Goal: Check status: Check status

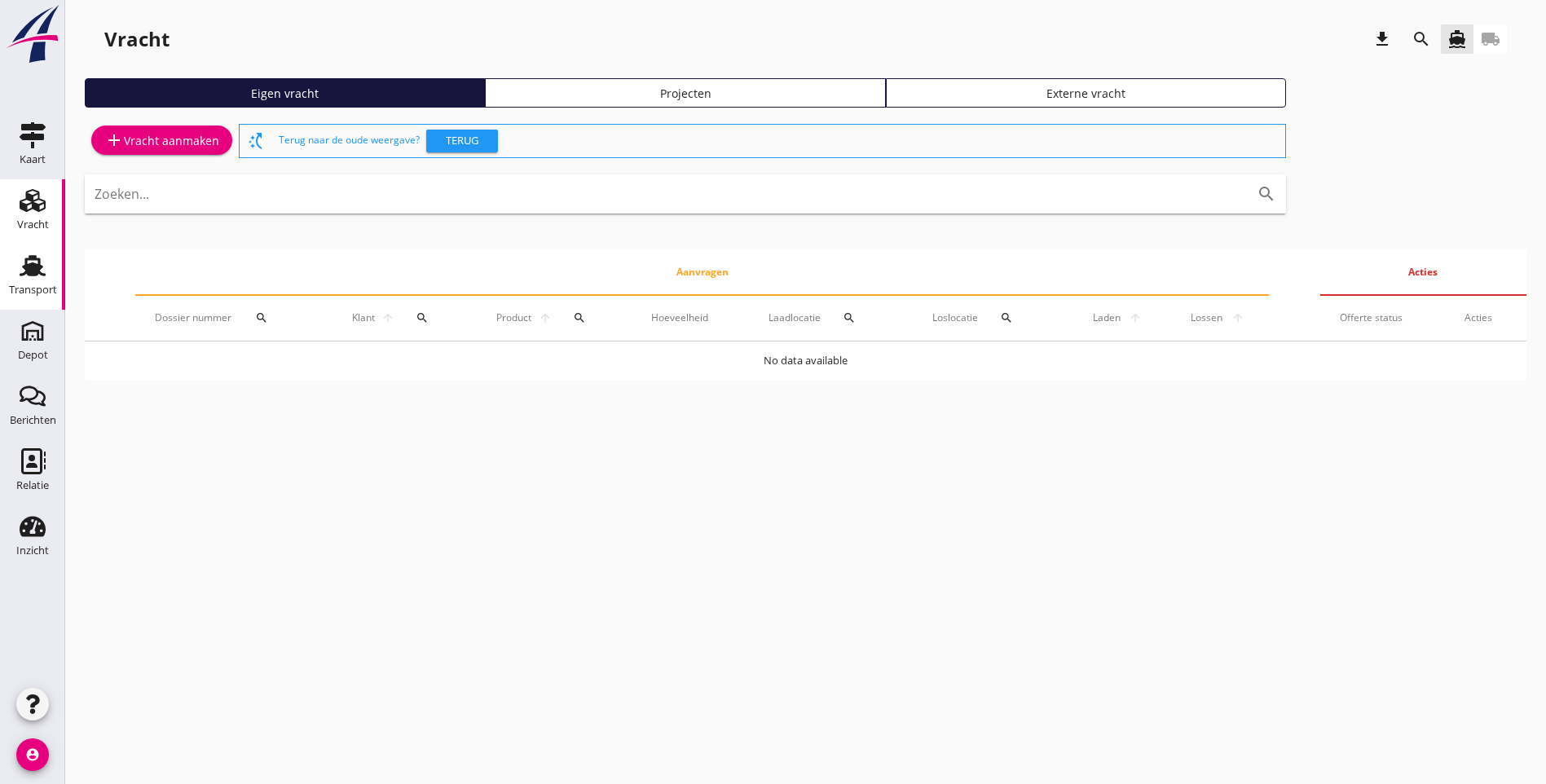
click at [37, 280] on div "Transport" at bounding box center [33, 290] width 48 height 23
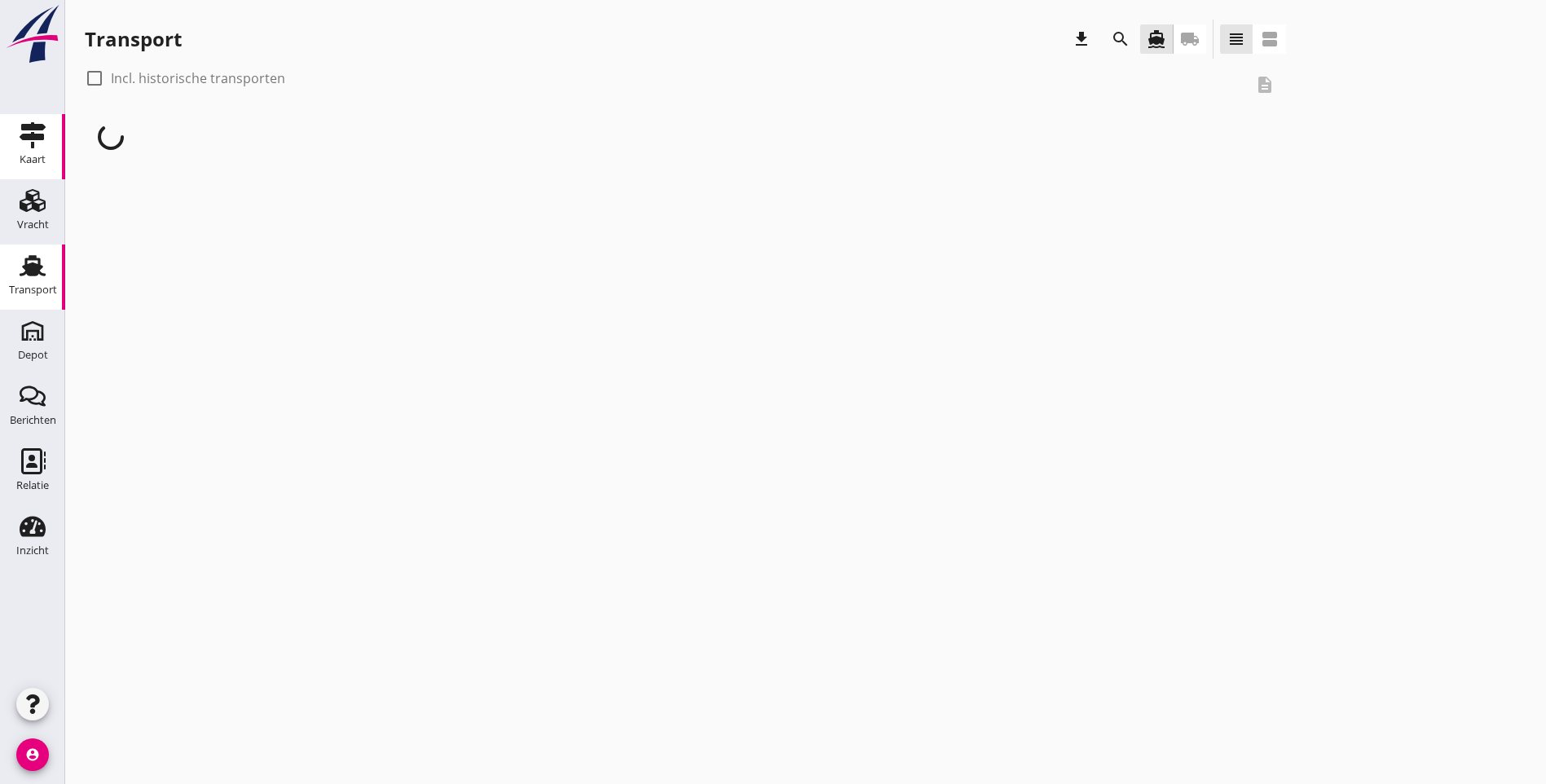
click at [96, 82] on div at bounding box center [95, 78] width 28 height 28
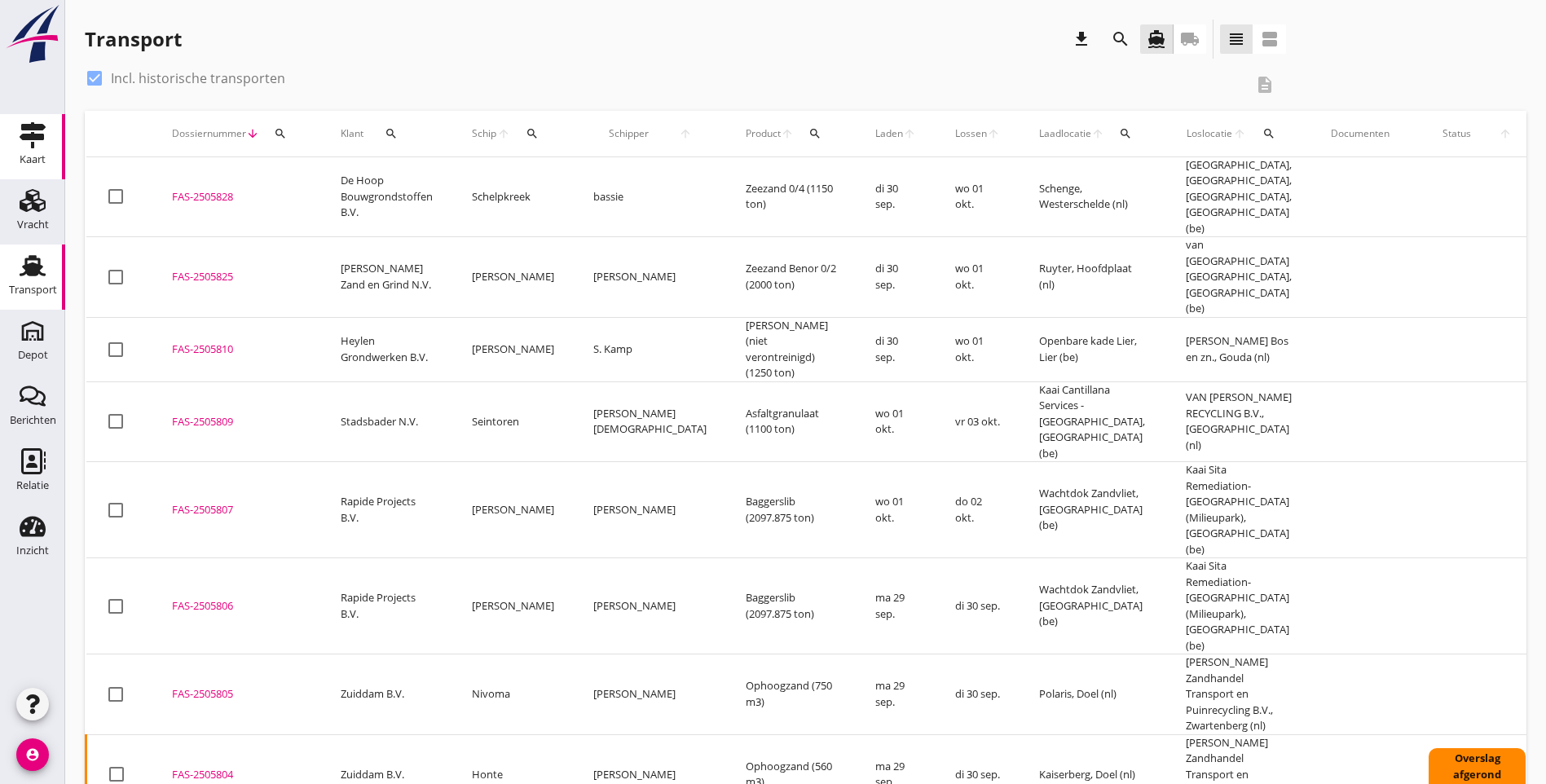
checkbox input "true"
click at [808, 133] on icon "search" at bounding box center [815, 133] width 13 height 13
click at [775, 190] on input "Zoeken op product..." at bounding box center [830, 181] width 170 height 26
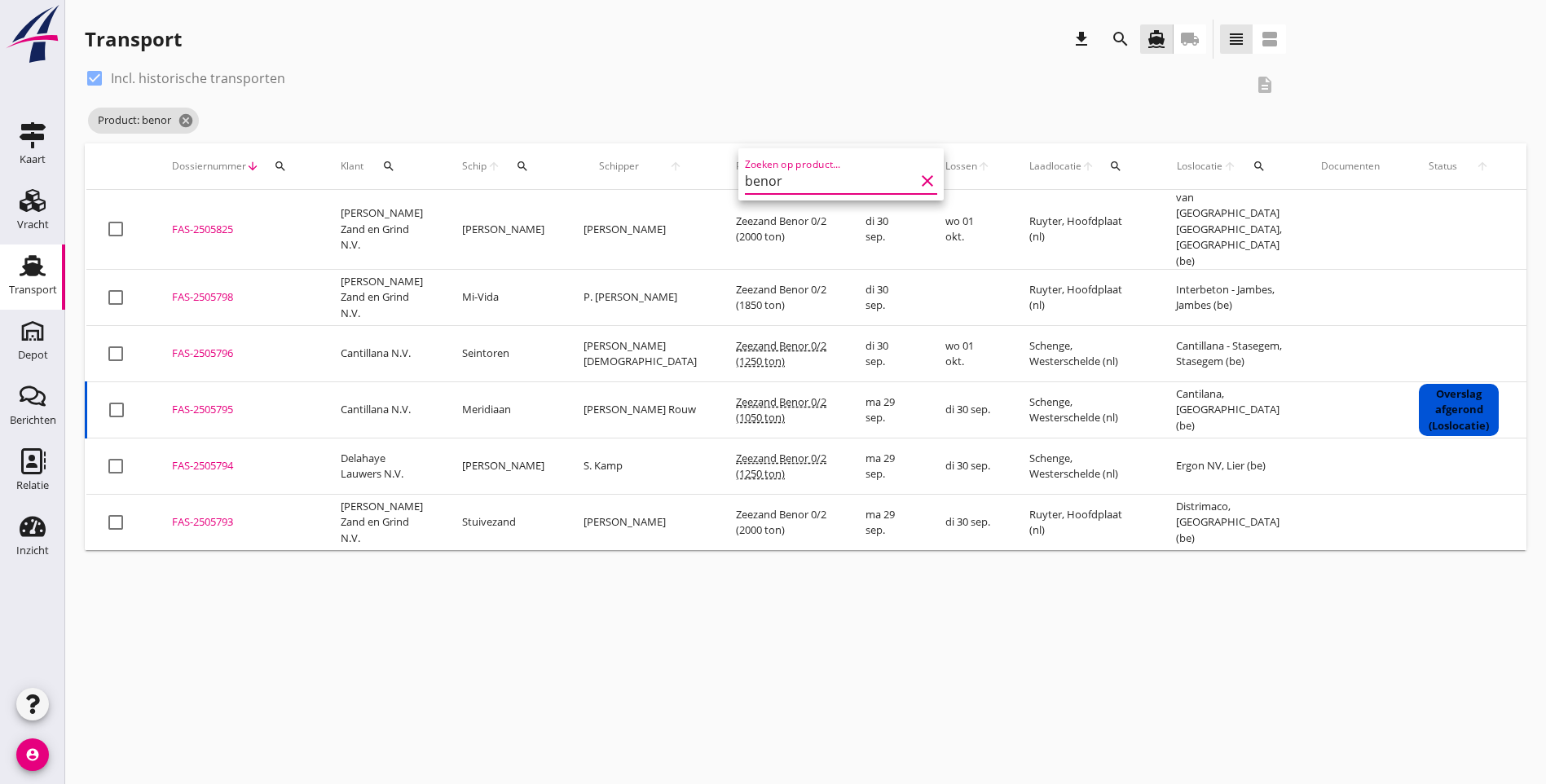
type input "benor"
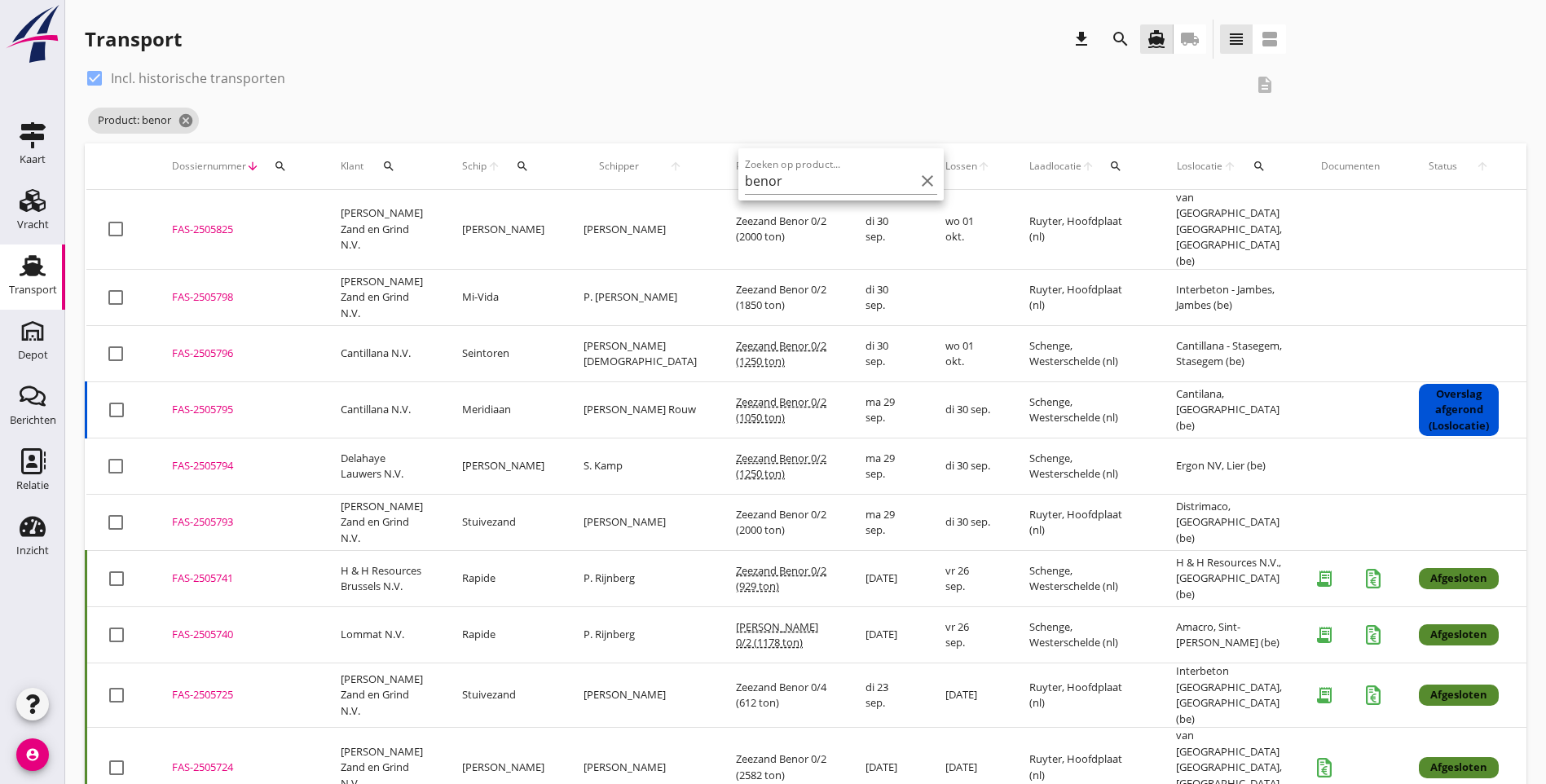
click at [1211, 77] on div "check_box Incl. historische transporten description Product: benor cancel" at bounding box center [805, 104] width 1441 height 78
click at [192, 119] on icon "cancel" at bounding box center [186, 120] width 17 height 17
